Goal: Information Seeking & Learning: Learn about a topic

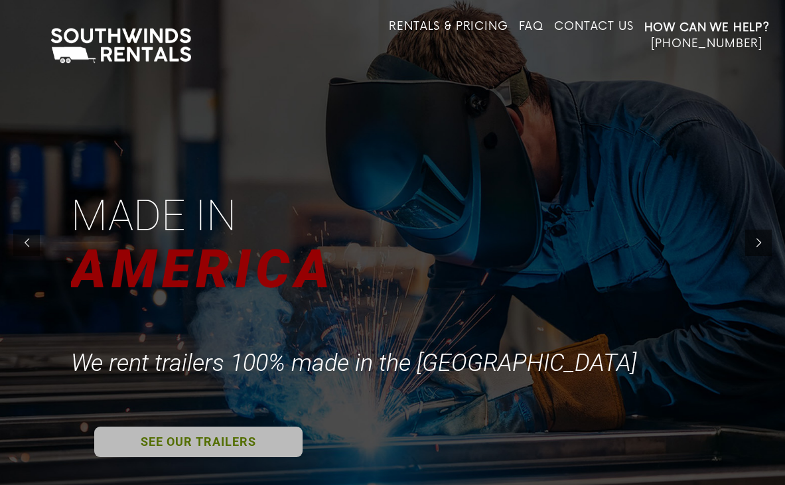
click at [248, 435] on link "SEE OUR TRAILERS" at bounding box center [198, 442] width 208 height 31
click at [233, 439] on link "SEE OUR TRAILERS" at bounding box center [198, 442] width 208 height 31
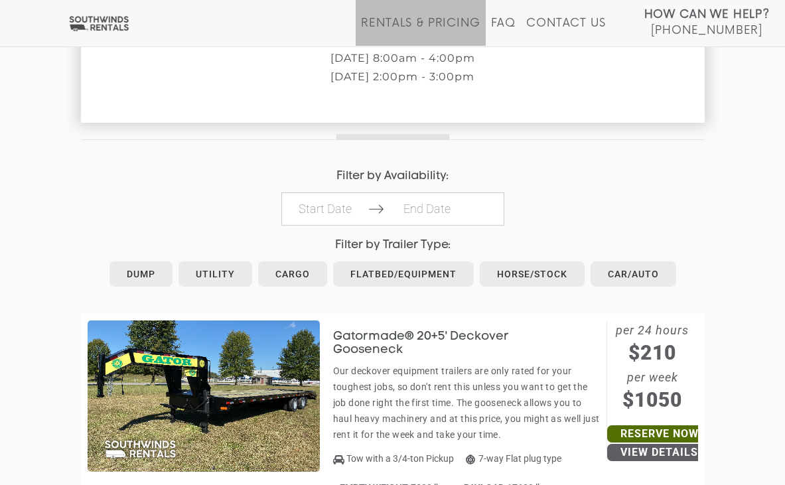
scroll to position [552, 0]
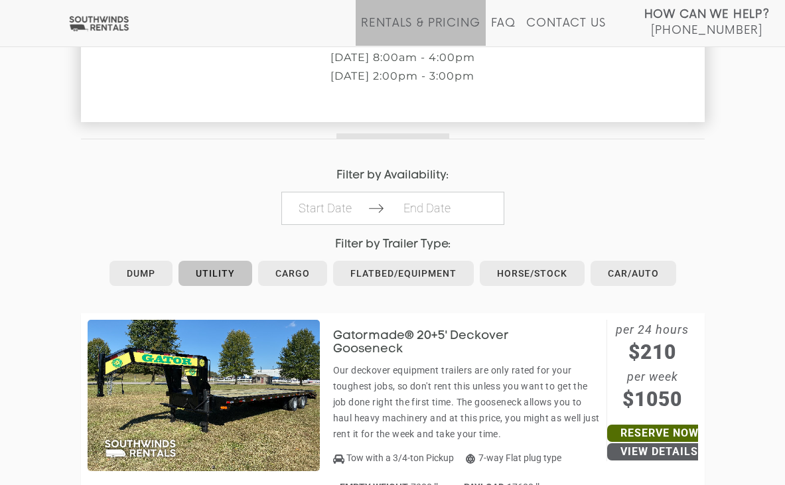
click at [225, 263] on link "Utility" at bounding box center [216, 273] width 74 height 25
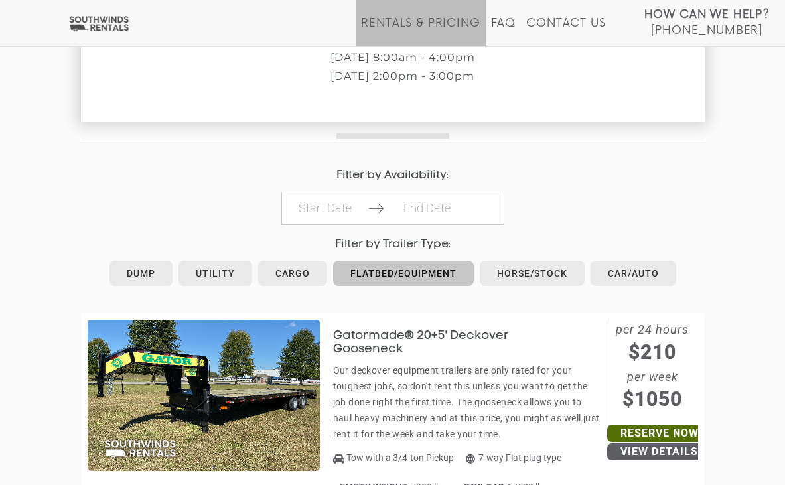
click at [424, 267] on link "Flatbed/Equipment" at bounding box center [403, 273] width 141 height 25
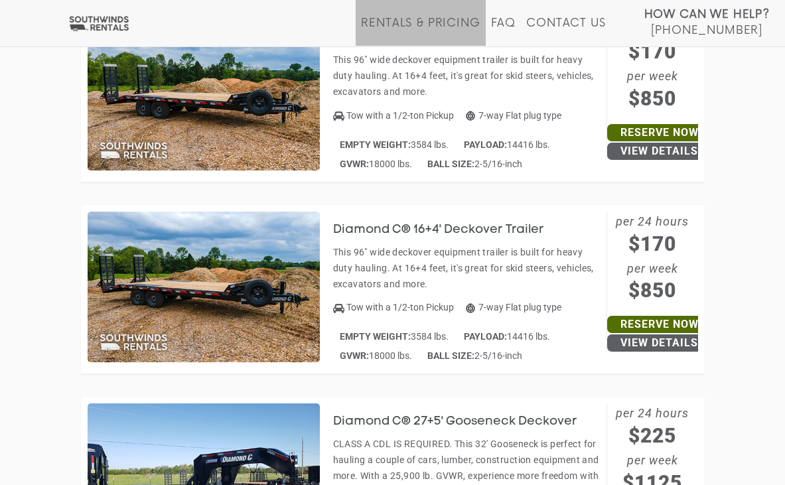
scroll to position [1472, 0]
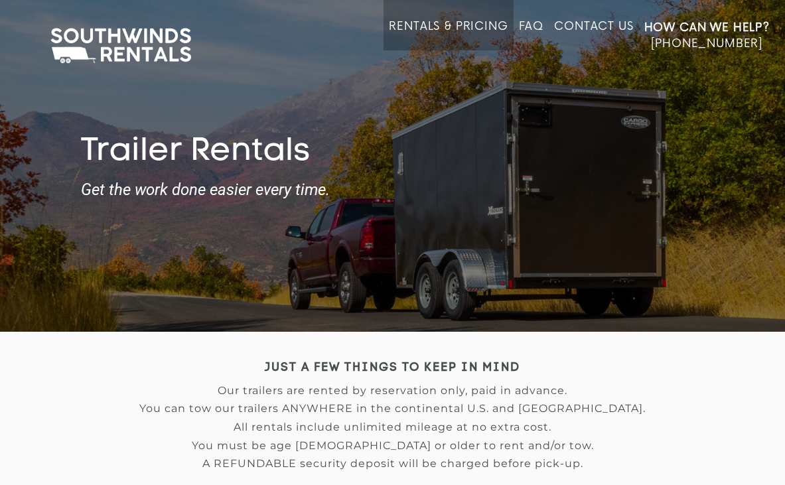
click at [485, 23] on link "Rentals & Pricing" at bounding box center [448, 35] width 119 height 31
